Goal: Task Accomplishment & Management: Use online tool/utility

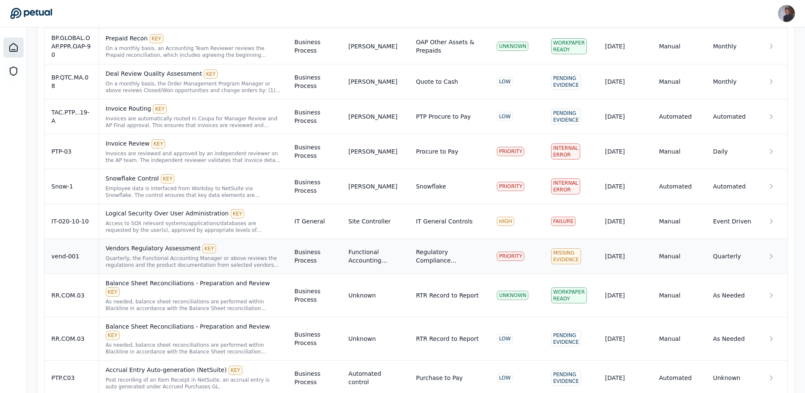
scroll to position [645, 0]
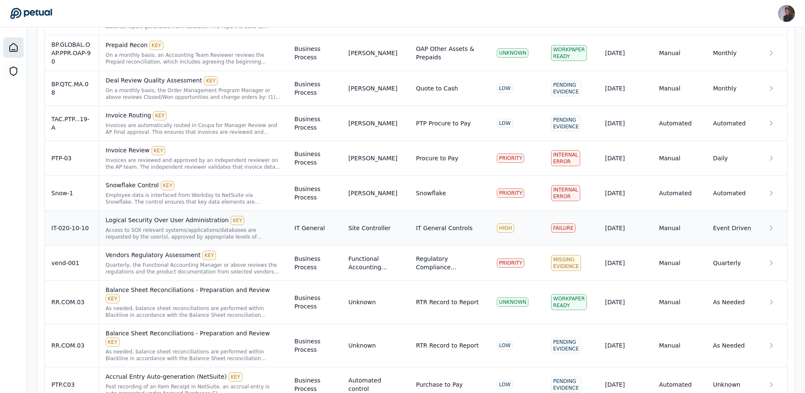
click at [230, 238] on div "Access to SOX relevant systems/applications/databases are requested by the user…" at bounding box center [194, 233] width 176 height 13
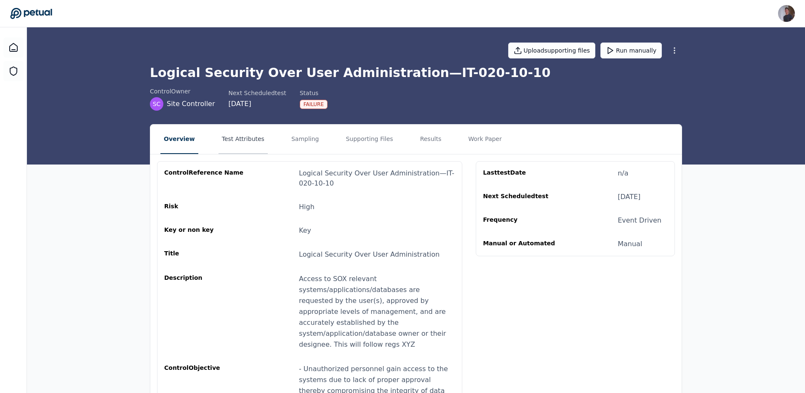
click at [259, 143] on button "Test Attributes" at bounding box center [243, 139] width 49 height 29
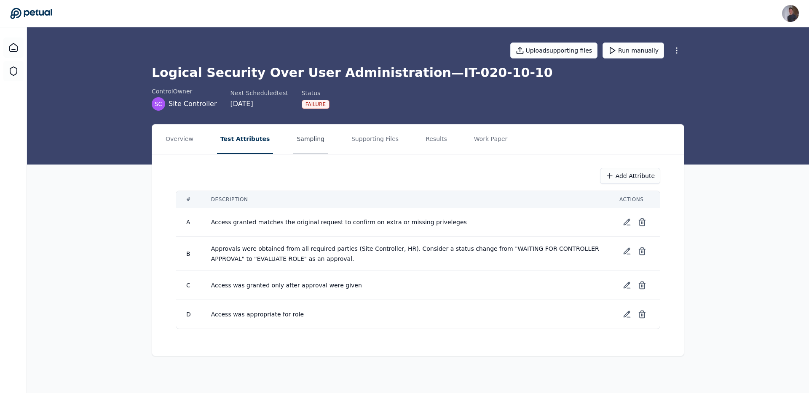
click at [311, 142] on button "Sampling" at bounding box center [310, 139] width 35 height 29
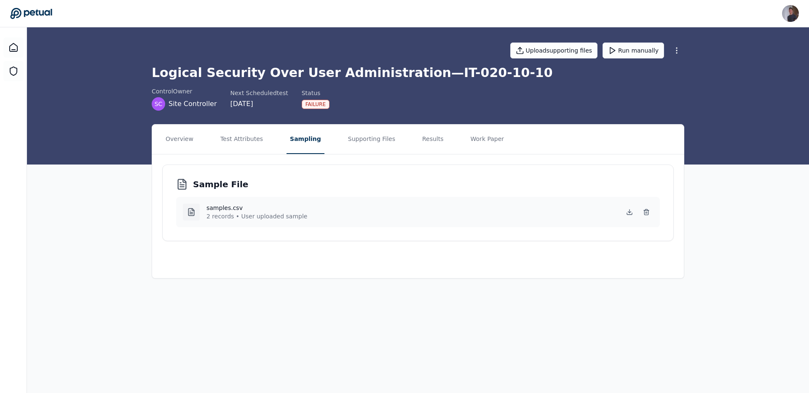
click at [407, 142] on nav "Overview Test Attributes Sampling Supporting Files Results Work Paper" at bounding box center [418, 139] width 532 height 29
click at [349, 140] on button "Supporting Files" at bounding box center [372, 139] width 54 height 29
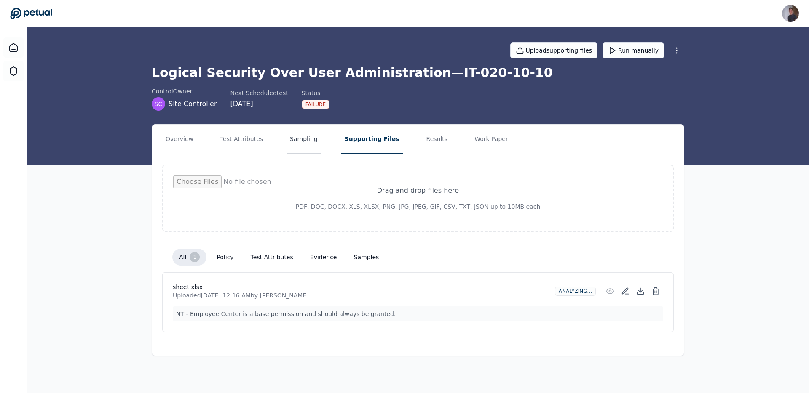
drag, startPoint x: 324, startPoint y: 145, endPoint x: 313, endPoint y: 144, distance: 11.4
click at [322, 145] on nav "Overview Test Attributes Sampling Supporting Files Results Work Paper" at bounding box center [418, 139] width 532 height 29
click at [313, 144] on button "Sampling" at bounding box center [303, 139] width 35 height 29
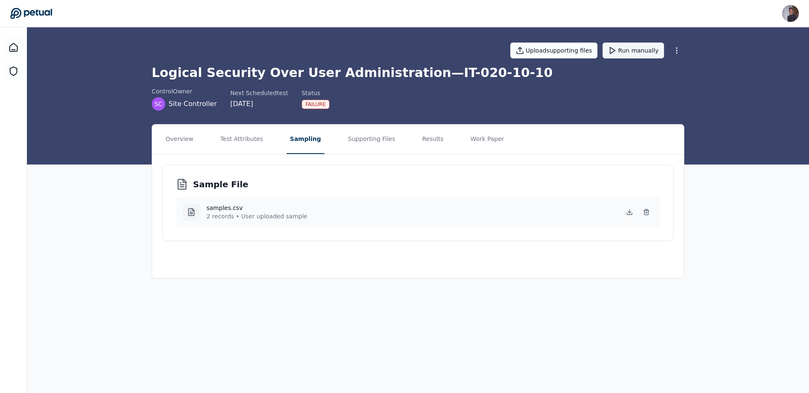
click at [637, 56] on button "Run manually" at bounding box center [633, 51] width 62 height 16
click at [717, 107] on div "Upload supporting files Run manually Logical Security Over User Administration …" at bounding box center [418, 95] width 782 height 137
click at [649, 214] on icon at bounding box center [646, 212] width 7 height 7
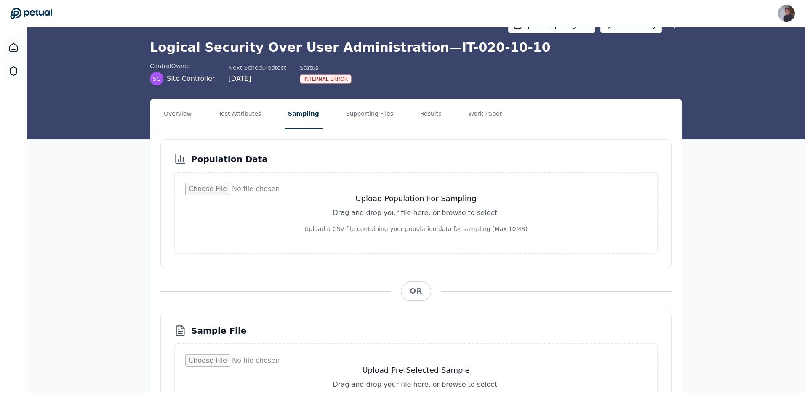
scroll to position [25, 0]
click at [409, 206] on input "file" at bounding box center [416, 213] width 462 height 61
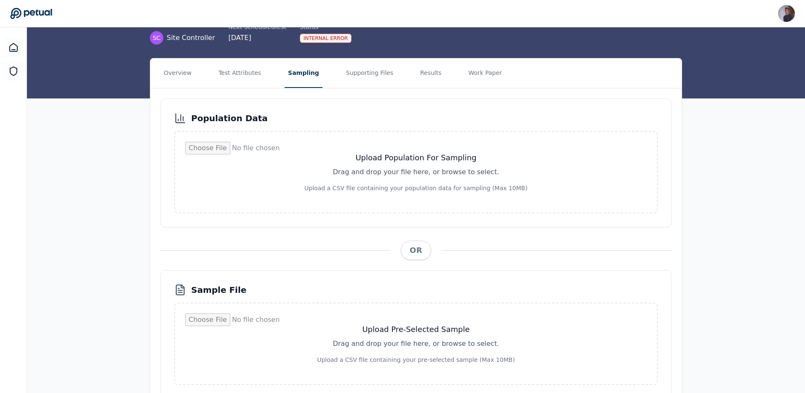
scroll to position [110, 0]
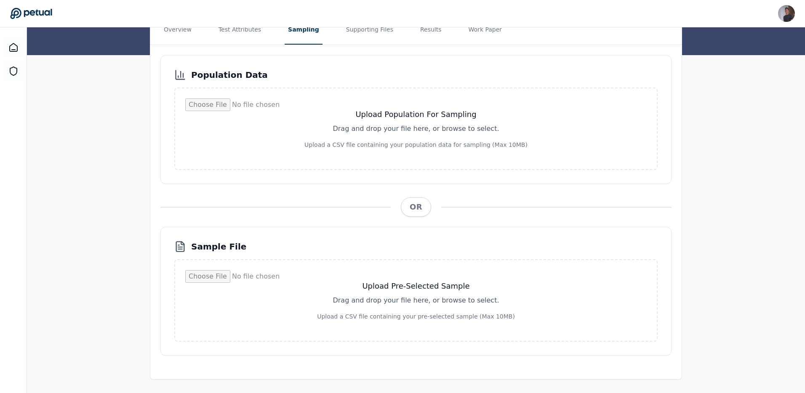
click at [367, 305] on input "file" at bounding box center [416, 300] width 462 height 61
type input "**********"
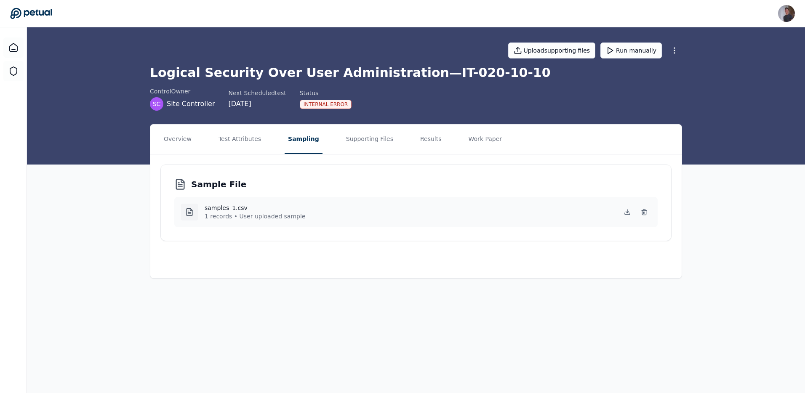
scroll to position [0, 0]
click at [614, 53] on polygon at bounding box center [612, 51] width 5 height 6
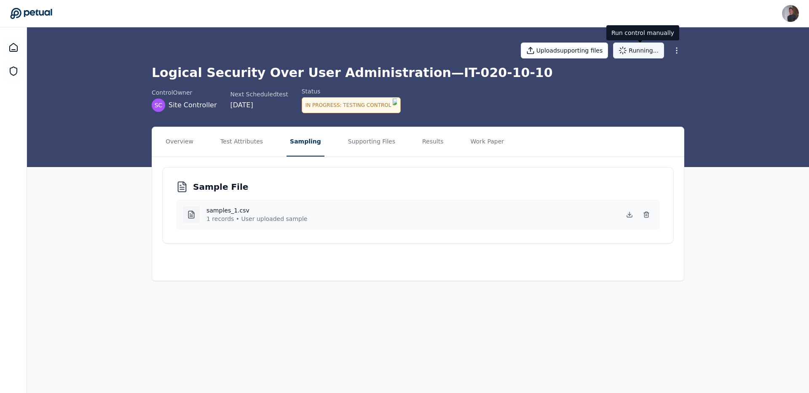
click at [481, 96] on div "control Owner SC Site Controller Next Scheduled test [DATE] Status In Progress …" at bounding box center [418, 100] width 532 height 26
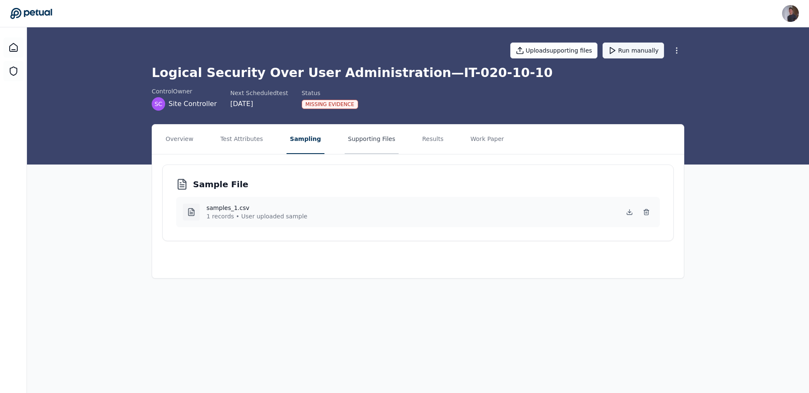
click at [378, 148] on button "Supporting Files" at bounding box center [372, 139] width 54 height 29
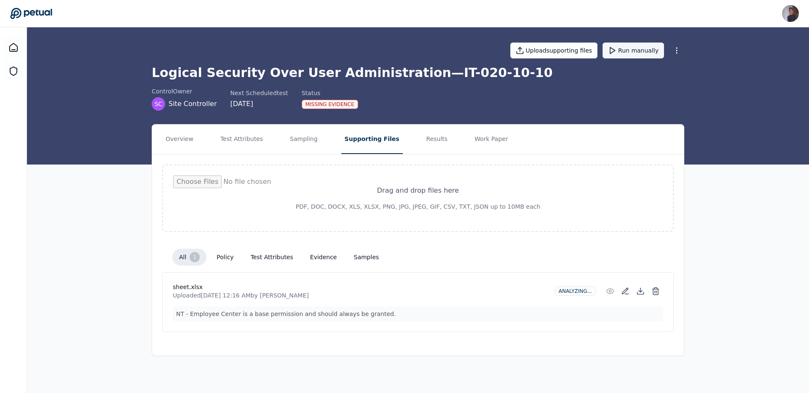
click at [356, 316] on p "NT - Employee Center is a base permission and should always be granted." at bounding box center [418, 314] width 490 height 15
click at [313, 248] on div "all 1 policy test attributes evidence samples" at bounding box center [417, 257] width 511 height 30
click at [313, 249] on div "all 1 policy test attributes evidence samples" at bounding box center [278, 257] width 213 height 17
click at [329, 263] on button "evidence" at bounding box center [323, 257] width 40 height 15
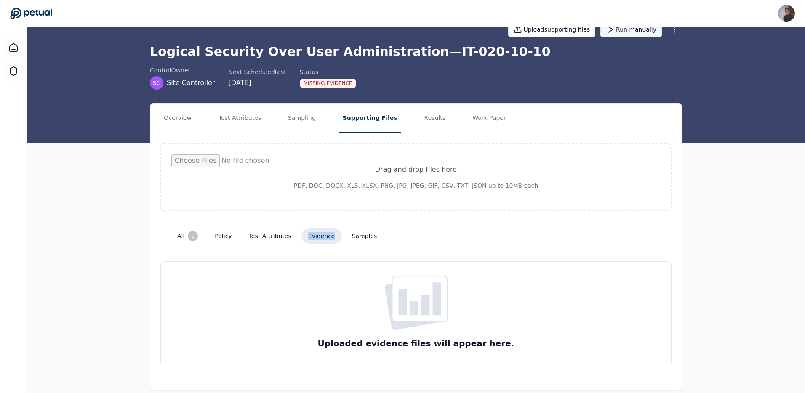
scroll to position [32, 0]
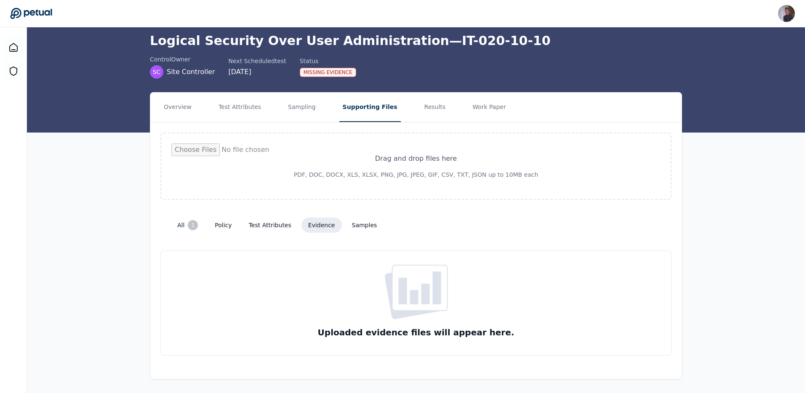
drag, startPoint x: 421, startPoint y: 131, endPoint x: 420, endPoint y: 125, distance: 6.4
click at [421, 130] on div "Drag and drop files here PDF, DOC, DOCX, XLS, XLSX, PNG, JPG, JPEG, GIF, CSV, T…" at bounding box center [416, 245] width 532 height 244
click at [421, 120] on button "Results" at bounding box center [435, 107] width 28 height 29
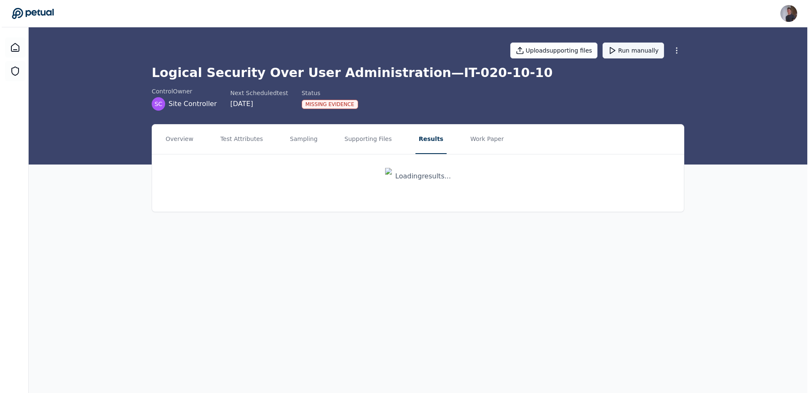
scroll to position [0, 0]
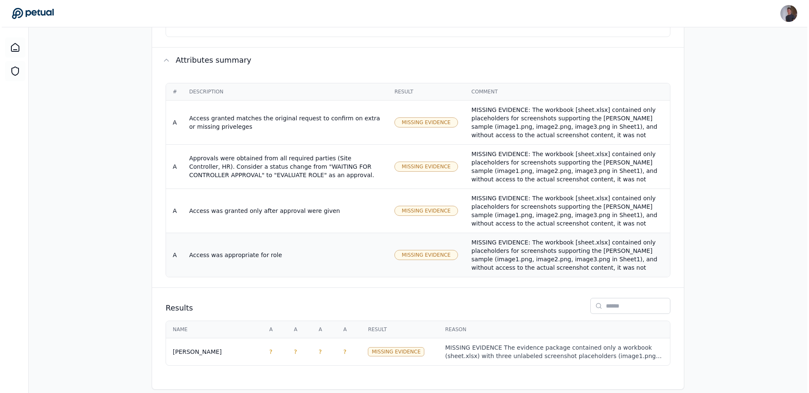
scroll to position [543, 0]
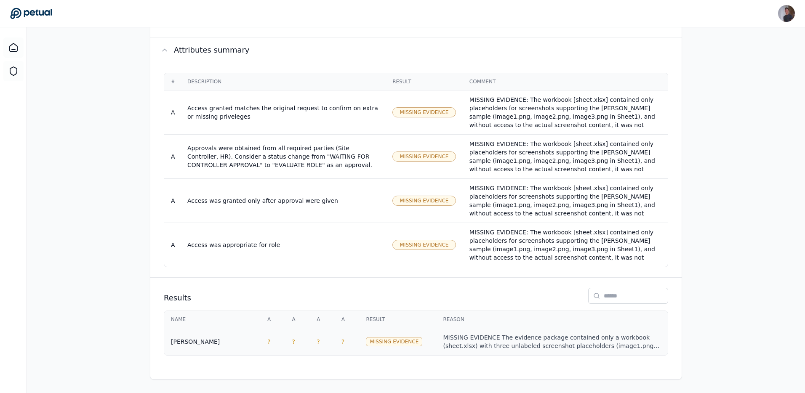
click at [338, 348] on td "?" at bounding box center [347, 342] width 25 height 27
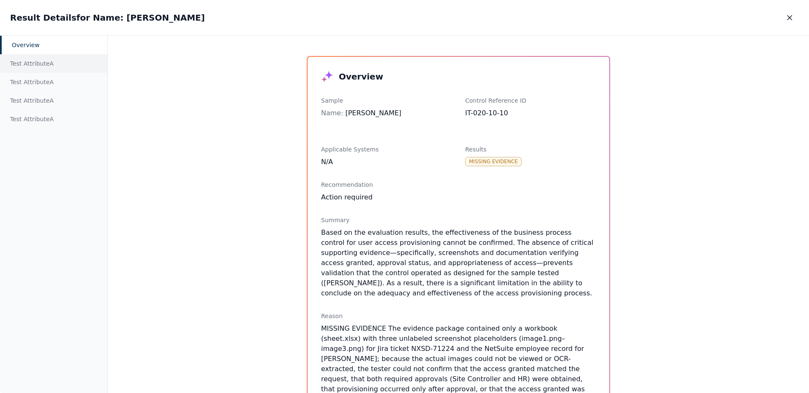
click at [26, 66] on div "Test Attribute A" at bounding box center [53, 63] width 107 height 19
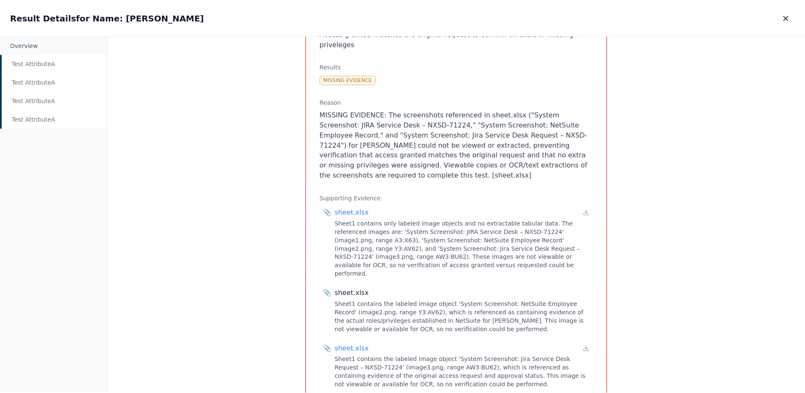
scroll to position [111, 0]
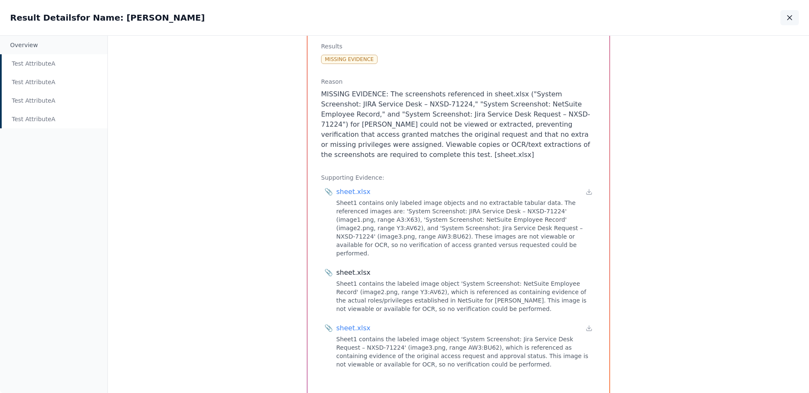
click at [786, 12] on button "button" at bounding box center [789, 17] width 19 height 15
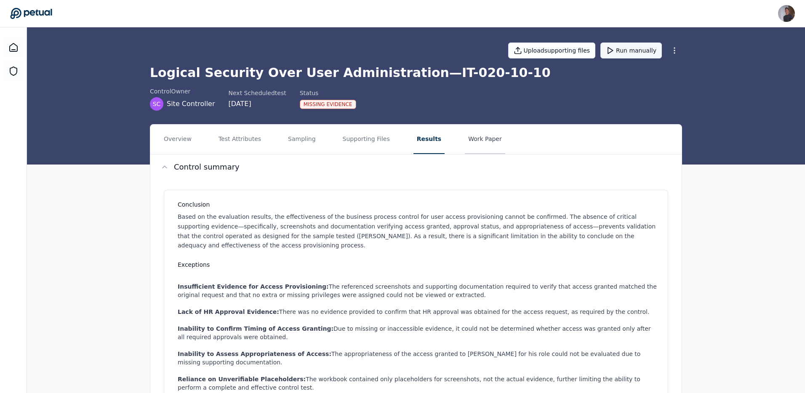
click at [484, 141] on button "Work Paper" at bounding box center [485, 139] width 40 height 29
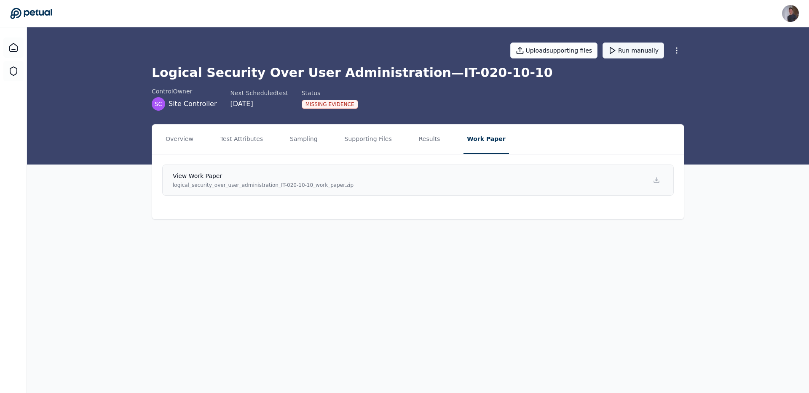
click at [407, 188] on link "View work paper logical_security_over_user_administration_IT-020-10-10_work_pap…" at bounding box center [417, 180] width 511 height 31
